Goal: Download file/media

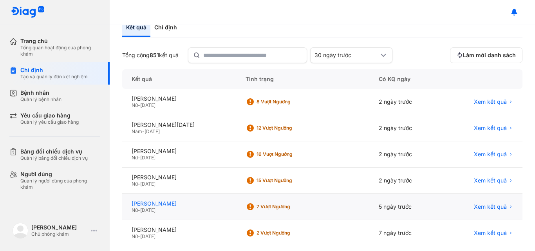
scroll to position [78, 0]
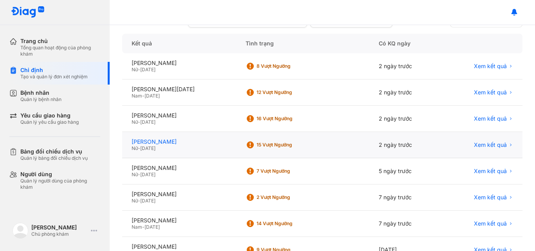
click at [162, 143] on div "[PERSON_NAME]" at bounding box center [179, 141] width 95 height 7
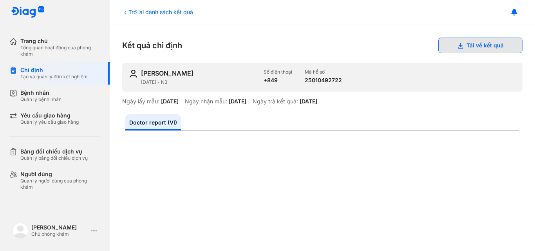
click at [468, 46] on button "Tải về kết quả" at bounding box center [480, 46] width 84 height 16
